Goal: Task Accomplishment & Management: Complete application form

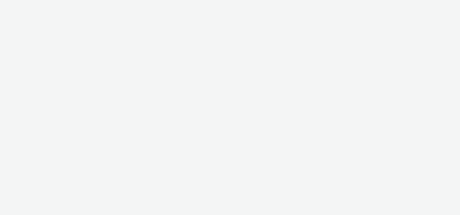
select select "2fc77e36-bb93-4aa3-9dff-dcb08e02eac6"
select select "2405a9d4-3350-4458-8d06-44f78962fa76"
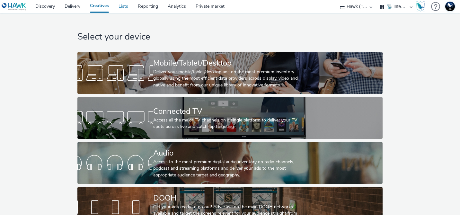
click at [123, 4] on link "Lists" at bounding box center [123, 6] width 19 height 13
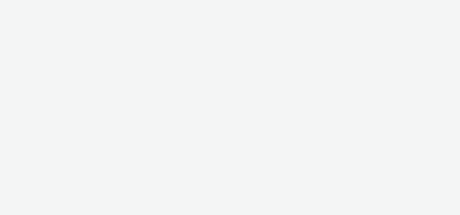
select select "2fc77e36-bb93-4aa3-9dff-dcb08e02eac6"
select select "2405a9d4-3350-4458-8d06-44f78962fa76"
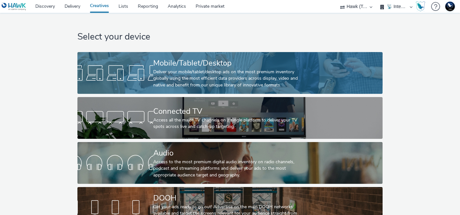
click at [145, 74] on div at bounding box center [115, 73] width 76 height 21
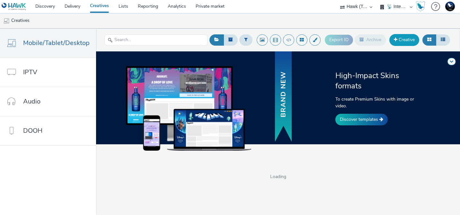
click at [405, 41] on link "Creative" at bounding box center [404, 40] width 30 height 12
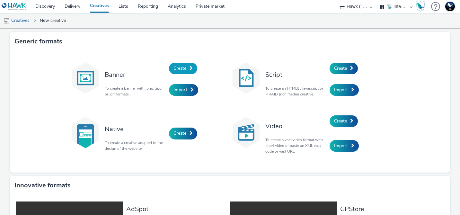
click at [181, 71] on link "Create" at bounding box center [183, 69] width 28 height 12
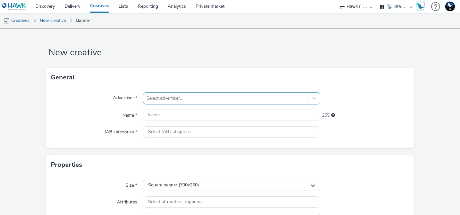
click at [172, 102] on div "Select advertiser..." at bounding box center [231, 98] width 177 height 12
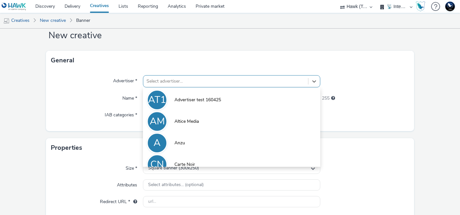
scroll to position [17, 0]
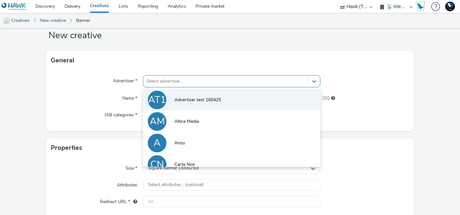
click at [190, 104] on li "AT1 Advertiser test 160425" at bounding box center [231, 100] width 177 height 22
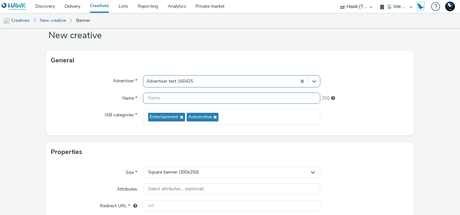
click at [156, 101] on input "text" at bounding box center [231, 97] width 177 height 11
paste input "Test IAB 15/09"
type input "Test IAB 15/09"
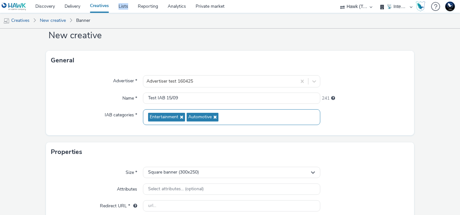
click at [238, 119] on div "Entertainment Automotive" at bounding box center [231, 117] width 177 height 16
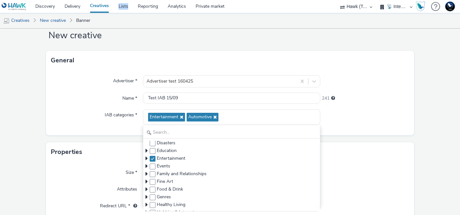
scroll to position [0, 0]
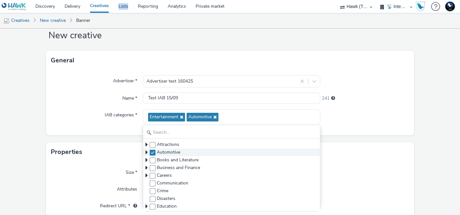
click at [144, 151] on icon at bounding box center [146, 152] width 6 height 6
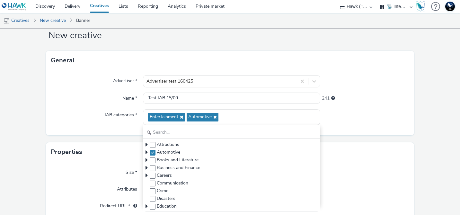
click at [98, 115] on div "IAB categories *" at bounding box center [97, 117] width 92 height 16
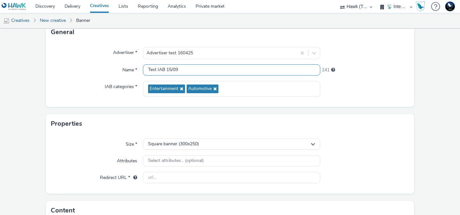
scroll to position [51, 0]
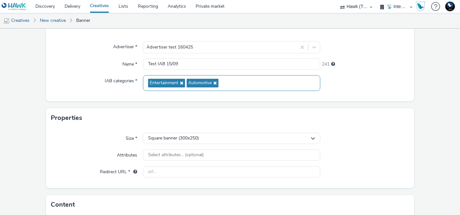
click at [229, 88] on div "Entertainment Automotive" at bounding box center [231, 83] width 177 height 16
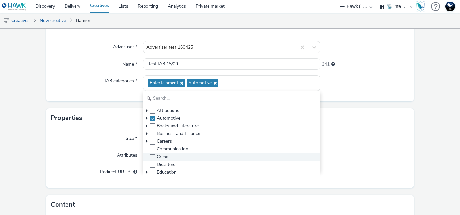
click at [153, 153] on div "Crime" at bounding box center [231, 157] width 177 height 8
click at [152, 158] on span at bounding box center [153, 157] width 6 height 6
checkbox input "true"
click at [93, 154] on div "Attributes" at bounding box center [97, 155] width 92 height 12
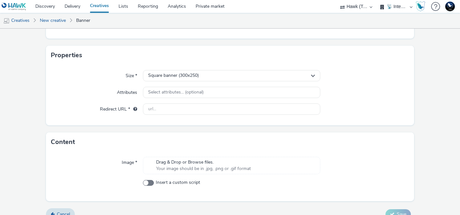
scroll to position [123, 0]
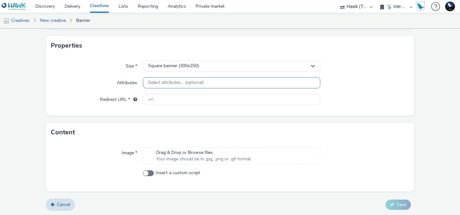
click at [160, 82] on span "Select attributes... (optional)" at bounding box center [176, 82] width 56 height 5
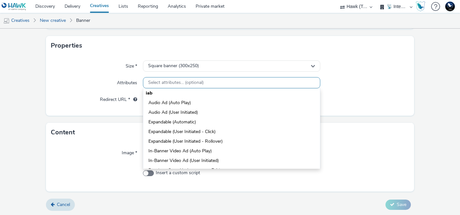
click at [160, 82] on span "Select attributes... (optional)" at bounding box center [176, 82] width 56 height 5
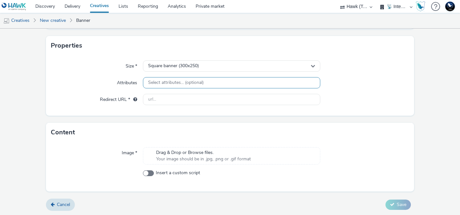
click at [160, 82] on span "Select attributes... (optional)" at bounding box center [176, 82] width 56 height 5
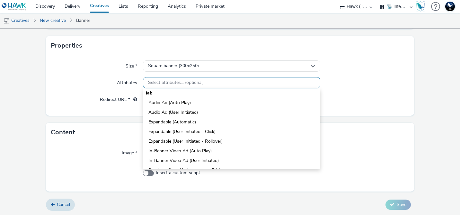
click at [160, 82] on span "Select attributes... (optional)" at bounding box center [176, 82] width 56 height 5
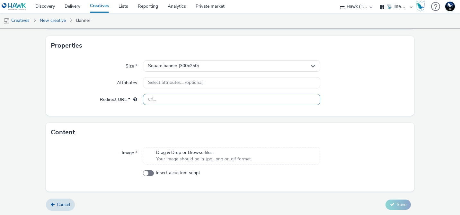
click at [164, 100] on input "text" at bounding box center [231, 99] width 177 height 11
type input "https://hawk-tech.io/"
click at [181, 158] on span "Your image should be in .jpg, .png or .gif format" at bounding box center [203, 159] width 95 height 6
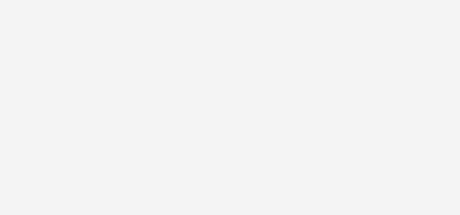
select select "2fc77e36-bb93-4aa3-9dff-dcb08e02eac6"
select select "2405a9d4-3350-4458-8d06-44f78962fa76"
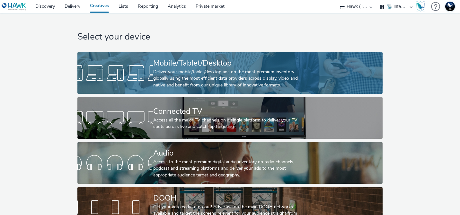
click at [158, 82] on div "Deliver your mobile/tablet/desktop ads on the most premium inventory globally u…" at bounding box center [228, 79] width 151 height 20
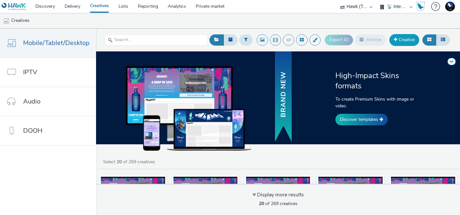
click at [397, 39] on link "Creative" at bounding box center [404, 40] width 30 height 12
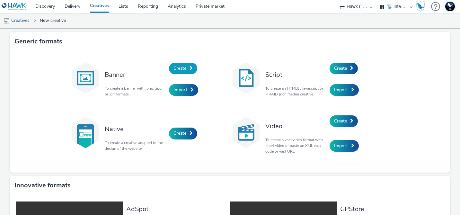
click at [189, 66] on link "Create" at bounding box center [183, 69] width 28 height 12
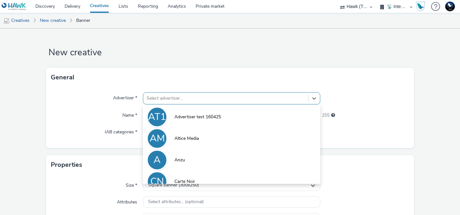
click at [181, 95] on div "option Advertiser test 160425 focused, 1 of 10. 10 results available. Use Up an…" at bounding box center [231, 98] width 177 height 12
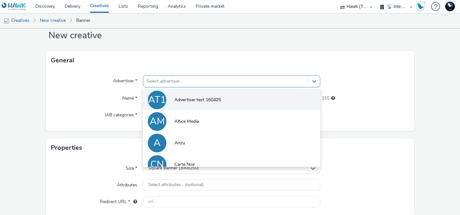
click at [179, 98] on span "Advertiser test 160425" at bounding box center [197, 100] width 47 height 6
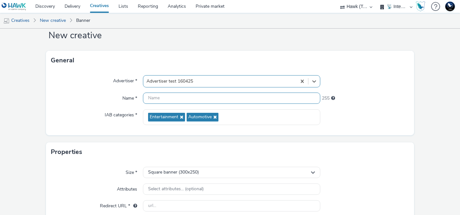
click at [175, 94] on input "text" at bounding box center [231, 97] width 177 height 11
paste input "Test IAB 15/09"
type input "Test IAB 15/09"
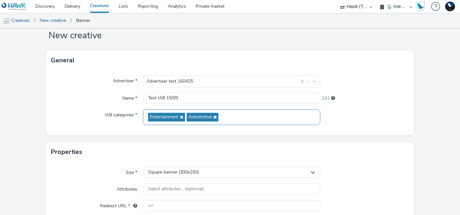
click at [245, 116] on div "Entertainment Automotive" at bounding box center [231, 117] width 177 height 16
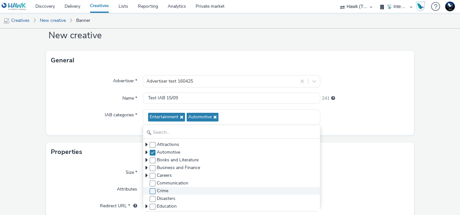
click at [152, 192] on span at bounding box center [153, 191] width 6 height 6
checkbox input "true"
click at [89, 170] on div "Size *" at bounding box center [97, 173] width 92 height 12
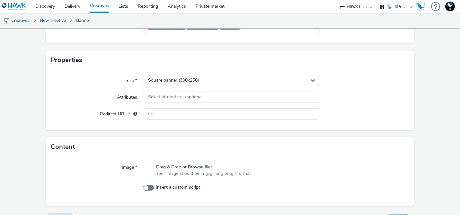
scroll to position [108, 0]
click at [166, 97] on span "Select attributes... (optional)" at bounding box center [176, 97] width 56 height 5
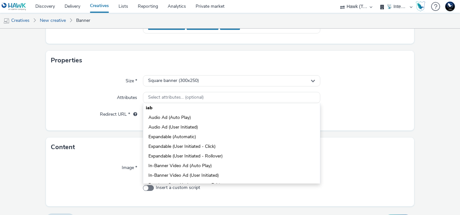
click at [104, 97] on div "Attributes" at bounding box center [97, 98] width 92 height 12
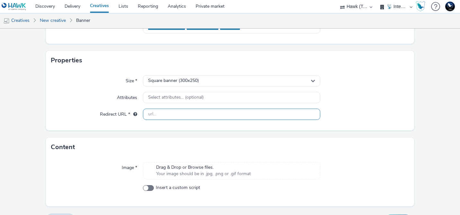
click at [162, 114] on input "text" at bounding box center [231, 113] width 177 height 11
type input "https://hawk-tech.io/"
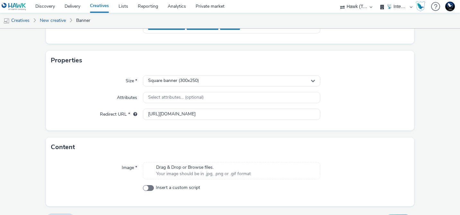
click at [170, 168] on span "Drag & Drop or Browse files." at bounding box center [203, 167] width 95 height 6
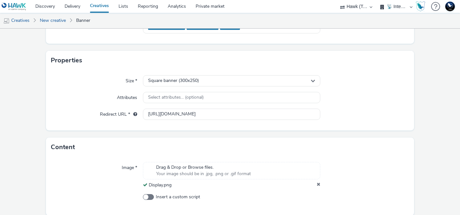
scroll to position [133, 0]
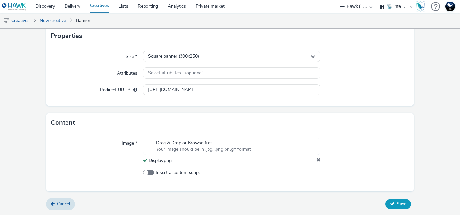
click at [393, 203] on icon at bounding box center [392, 203] width 4 height 4
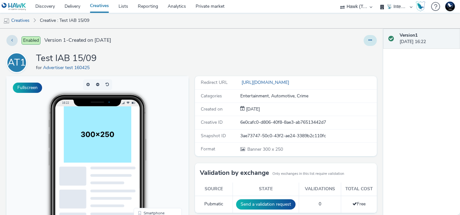
click at [372, 41] on button at bounding box center [369, 40] width 13 height 11
click at [347, 65] on link "Duplicate" at bounding box center [352, 66] width 48 height 13
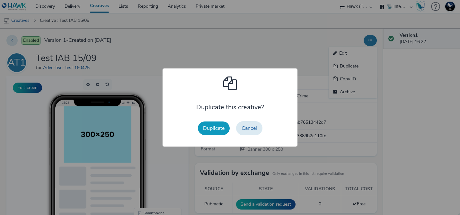
click at [218, 130] on button "Duplicate" at bounding box center [214, 127] width 32 height 13
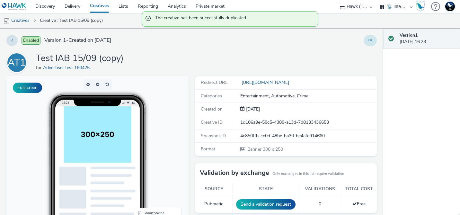
click at [372, 42] on button at bounding box center [369, 40] width 13 height 11
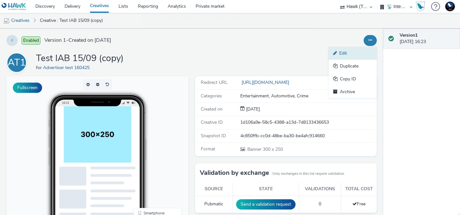
click at [352, 55] on link "Edit" at bounding box center [352, 53] width 48 height 13
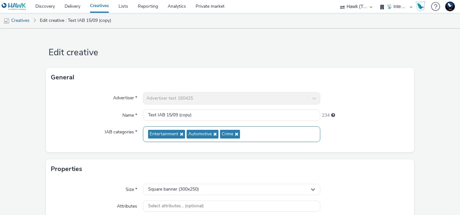
click at [253, 136] on div "Entertainment Automotive Crime" at bounding box center [231, 134] width 177 height 16
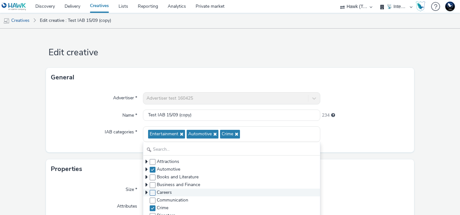
click at [153, 193] on span at bounding box center [153, 193] width 6 height 6
checkbox input "true"
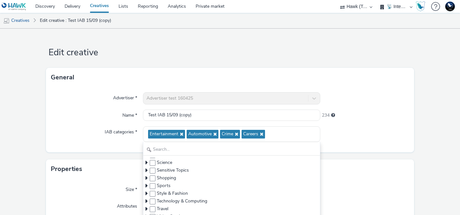
scroll to position [143, 0]
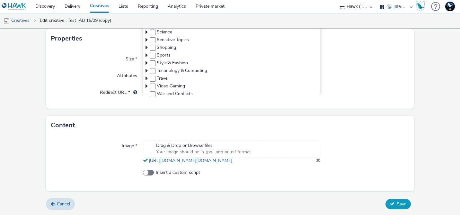
click at [403, 204] on span "Save" at bounding box center [401, 204] width 10 height 6
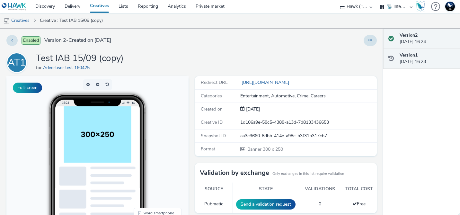
click at [417, 58] on div "Version 1 15 September 2025, 16:23" at bounding box center [426, 58] width 55 height 13
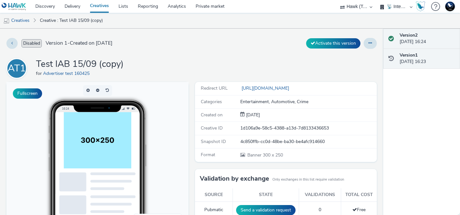
click at [410, 40] on div "Version 2 15 September 2025, 16:24" at bounding box center [426, 38] width 55 height 13
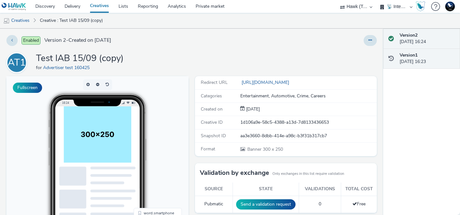
click at [403, 60] on div "Version 1 15 September 2025, 16:23" at bounding box center [426, 58] width 55 height 13
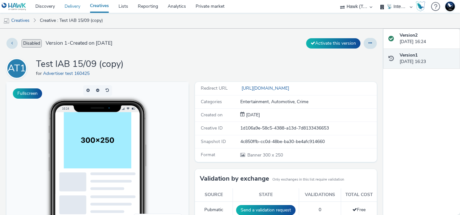
click at [69, 5] on link "Delivery" at bounding box center [72, 6] width 25 height 13
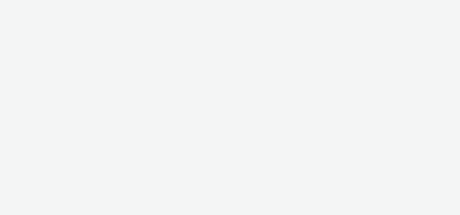
select select "2fc77e36-bb93-4aa3-9dff-dcb08e02eac6"
select select "2405a9d4-3350-4458-8d06-44f78962fa76"
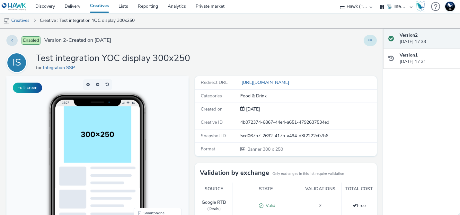
click at [367, 40] on button at bounding box center [369, 40] width 13 height 11
click at [343, 55] on link "Edit" at bounding box center [352, 53] width 48 height 13
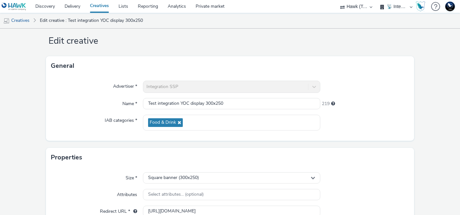
scroll to position [11, 0]
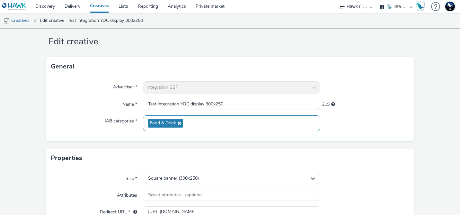
click at [229, 124] on div "Food & Drink" at bounding box center [231, 123] width 177 height 16
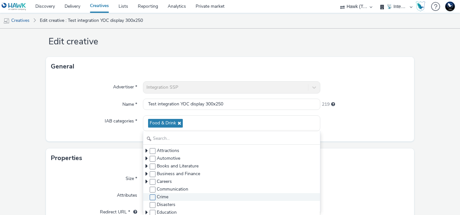
click at [152, 197] on span at bounding box center [153, 197] width 6 height 6
checkbox input "true"
click at [103, 108] on div "Name *" at bounding box center [97, 105] width 92 height 12
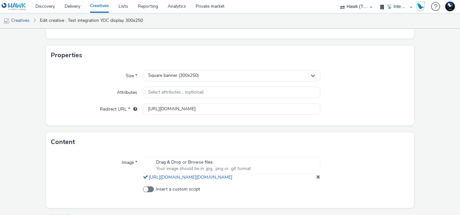
scroll to position [143, 0]
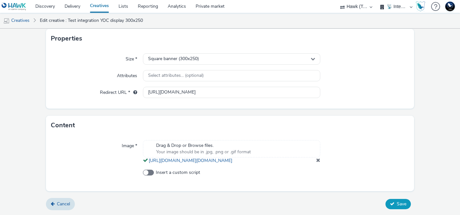
click at [399, 205] on span "Save" at bounding box center [401, 204] width 10 height 6
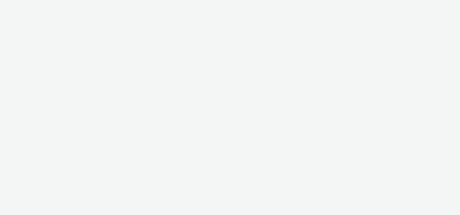
select select "2fc77e36-bb93-4aa3-9dff-dcb08e02eac6"
select select "2405a9d4-3350-4458-8d06-44f78962fa76"
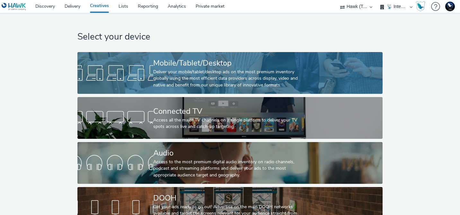
click at [199, 83] on div "Deliver your mobile/tablet/desktop ads on the most premium inventory globally u…" at bounding box center [228, 79] width 151 height 20
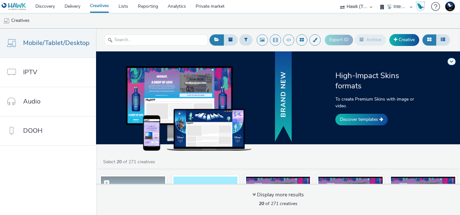
click at [133, 180] on label at bounding box center [133, 182] width 64 height 12
checkbox input "true"
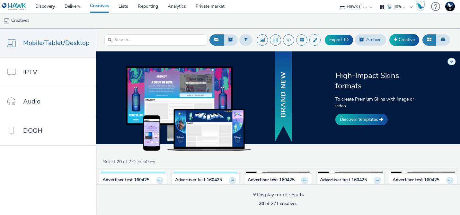
scroll to position [65, 0]
click at [128, 177] on strong "Advertiser test 160425" at bounding box center [125, 180] width 47 height 7
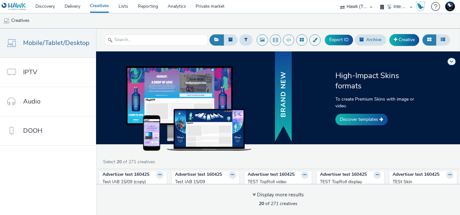
scroll to position [77, 0]
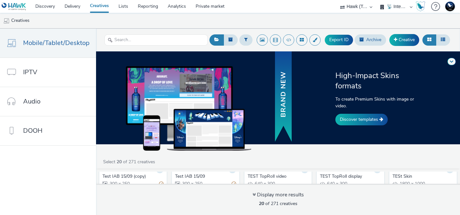
click at [122, 174] on div "Test IAB 15/09 (copy)" at bounding box center [131, 176] width 58 height 6
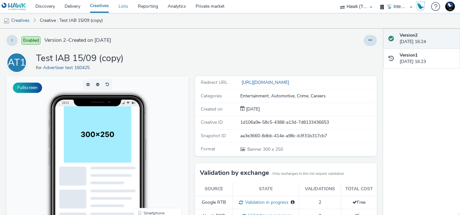
click at [122, 6] on link "Lists" at bounding box center [123, 6] width 19 height 13
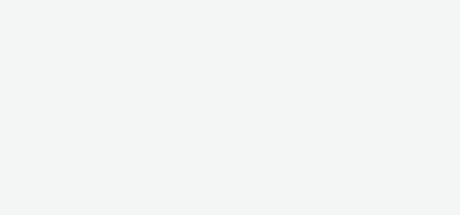
select select "2fc77e36-bb93-4aa3-9dff-dcb08e02eac6"
select select "2405a9d4-3350-4458-8d06-44f78962fa76"
